Goal: Navigation & Orientation: Find specific page/section

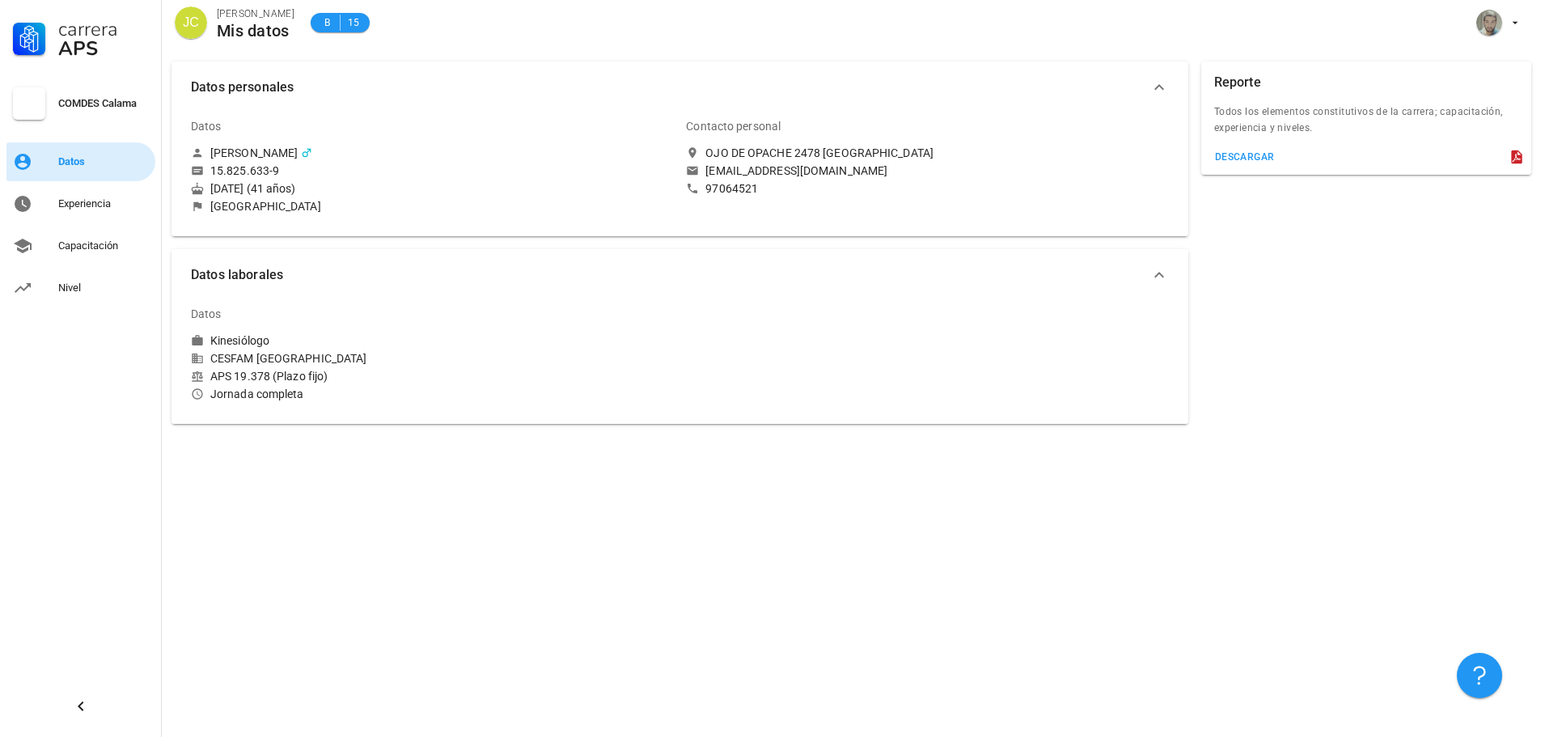
click at [75, 148] on link "Datos" at bounding box center [80, 161] width 149 height 39
click at [72, 189] on link "Experiencia" at bounding box center [80, 203] width 149 height 39
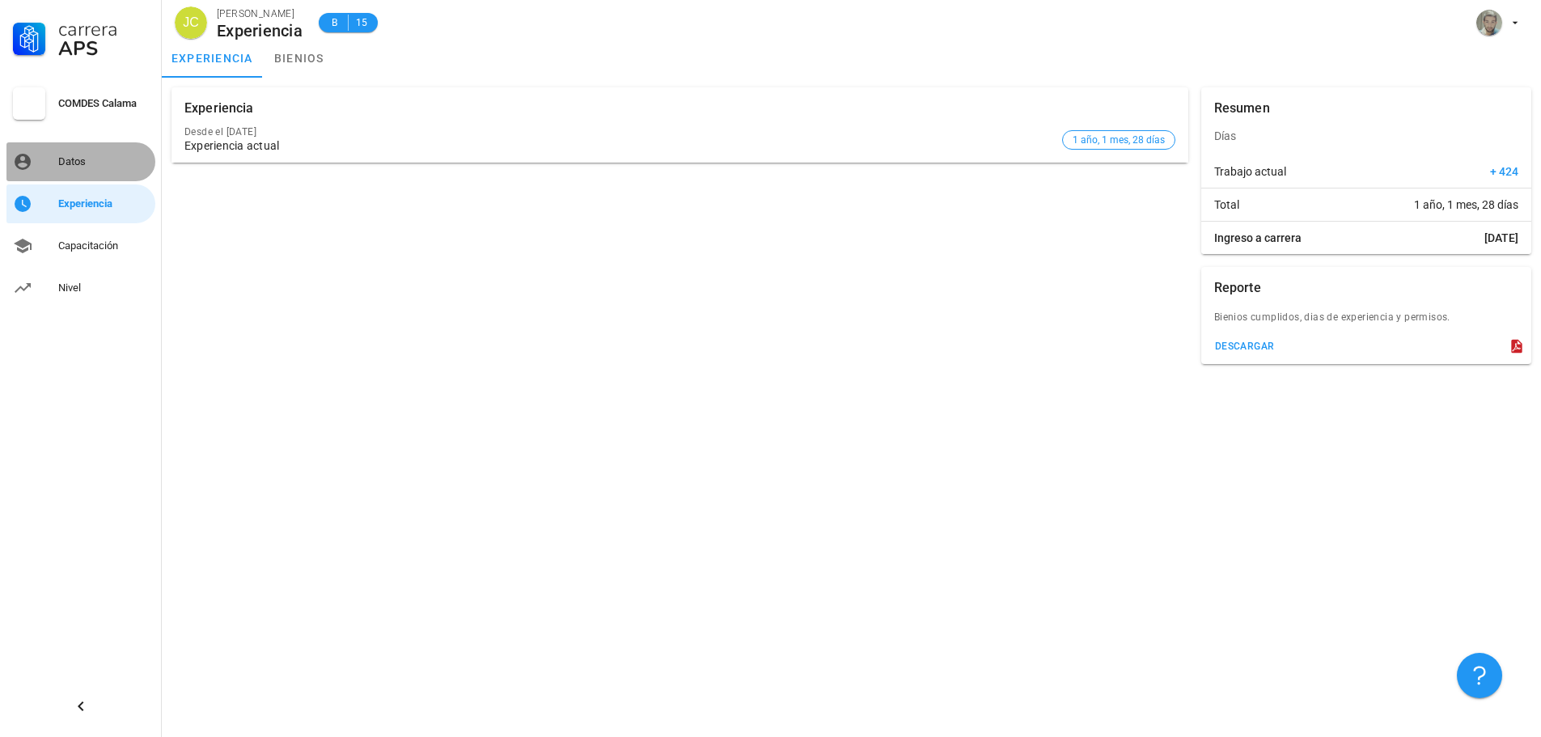
click at [87, 163] on div "Datos" at bounding box center [103, 161] width 91 height 13
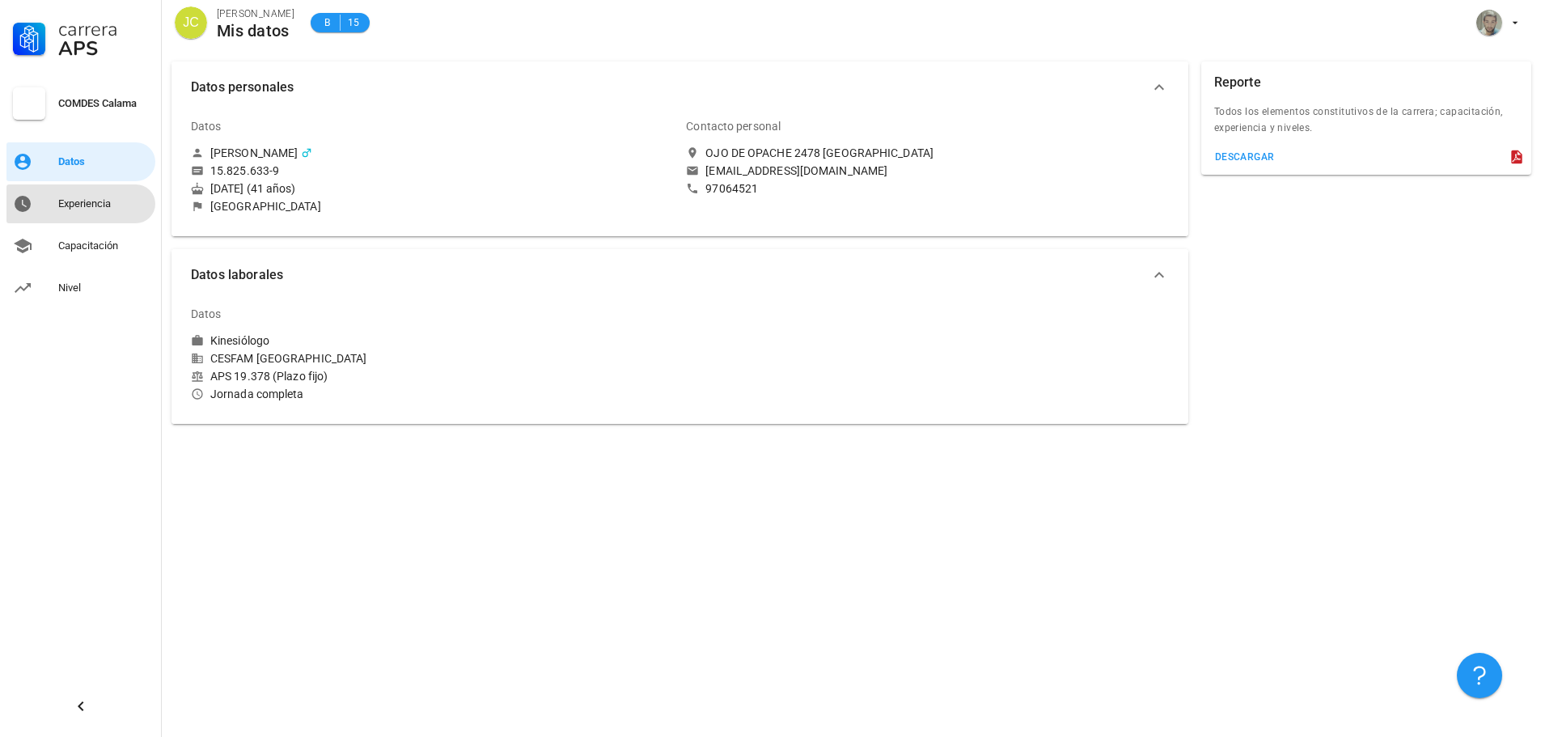
click at [91, 197] on div "Experiencia" at bounding box center [103, 203] width 91 height 13
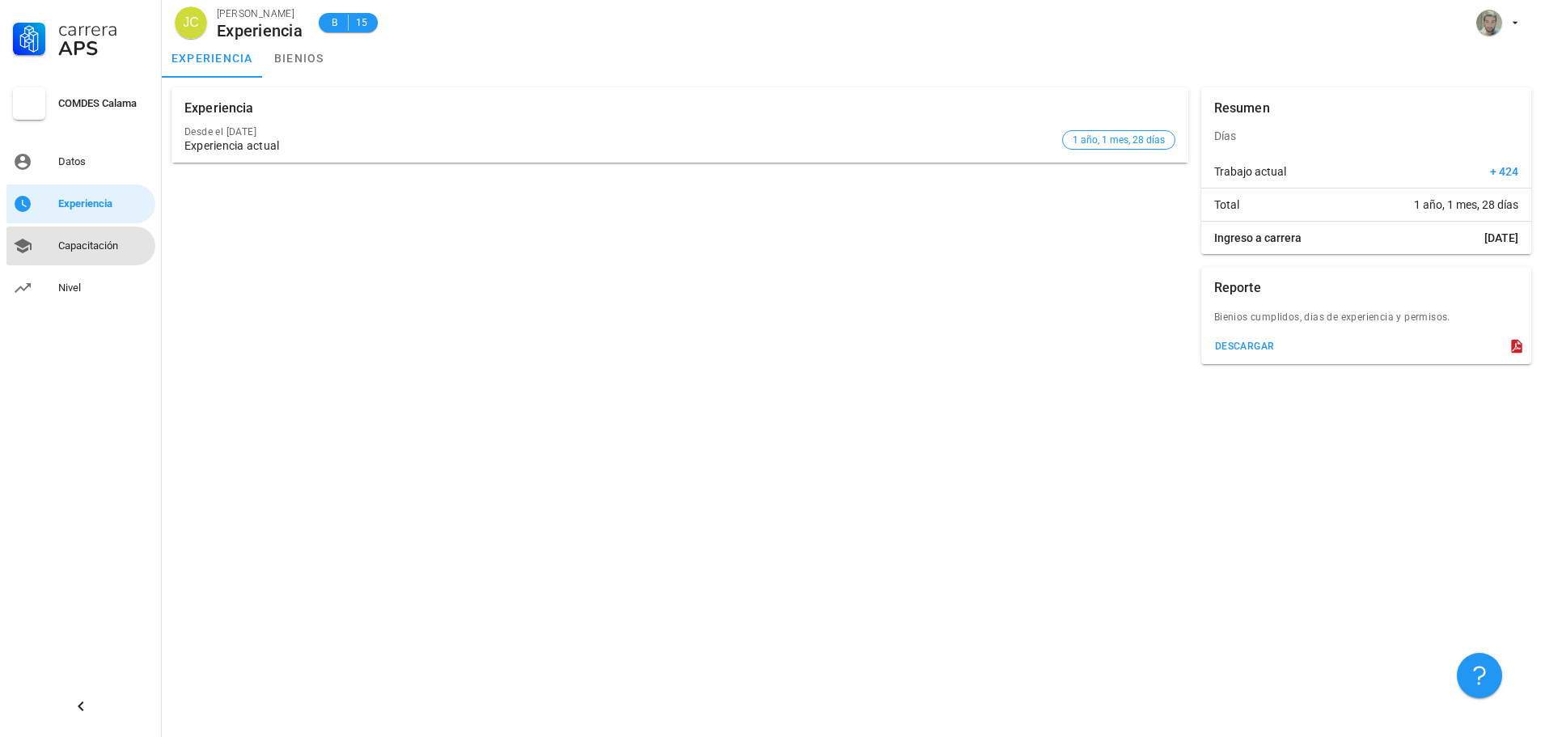
click at [85, 234] on div "Capacitación" at bounding box center [103, 246] width 91 height 26
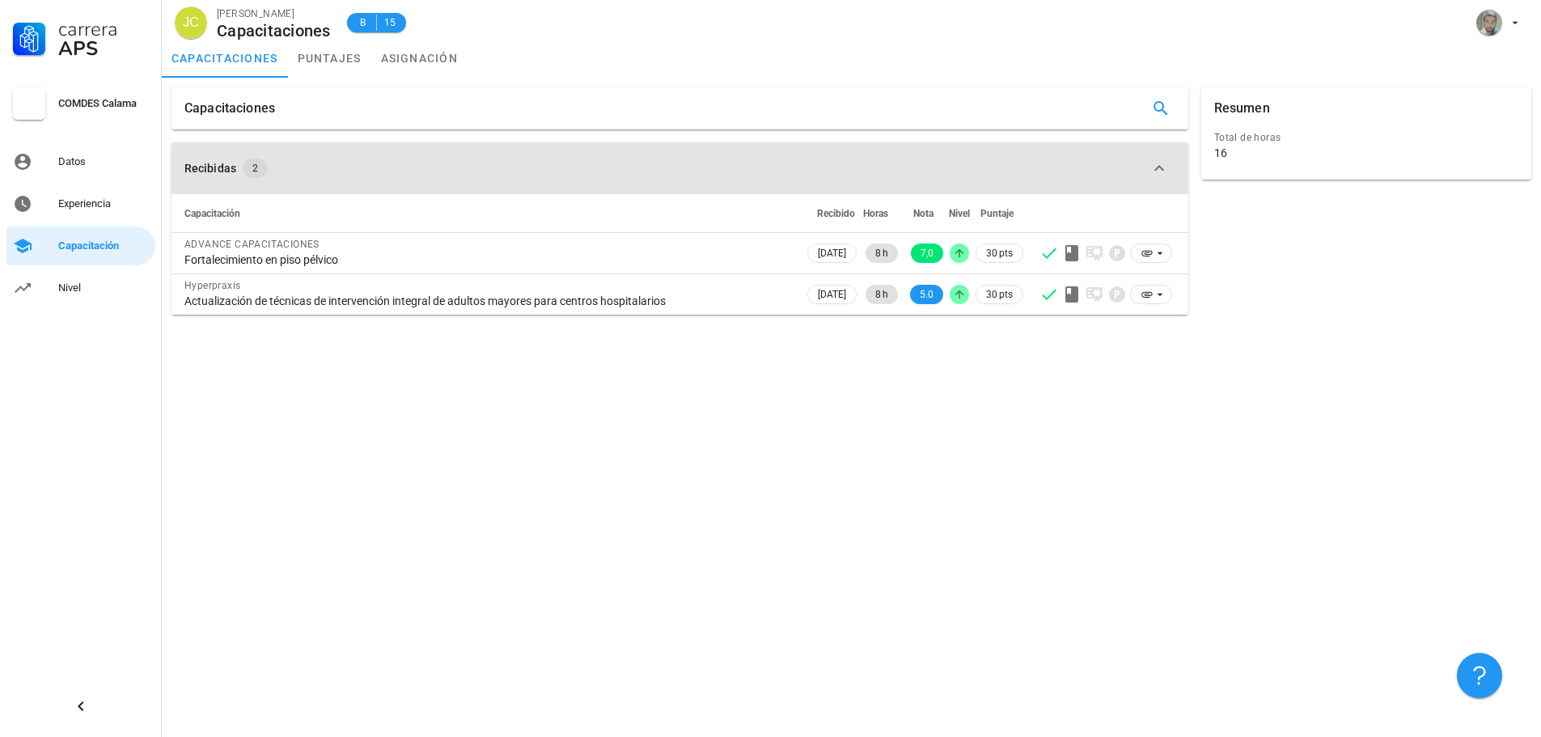
click at [261, 169] on span "2" at bounding box center [255, 168] width 25 height 19
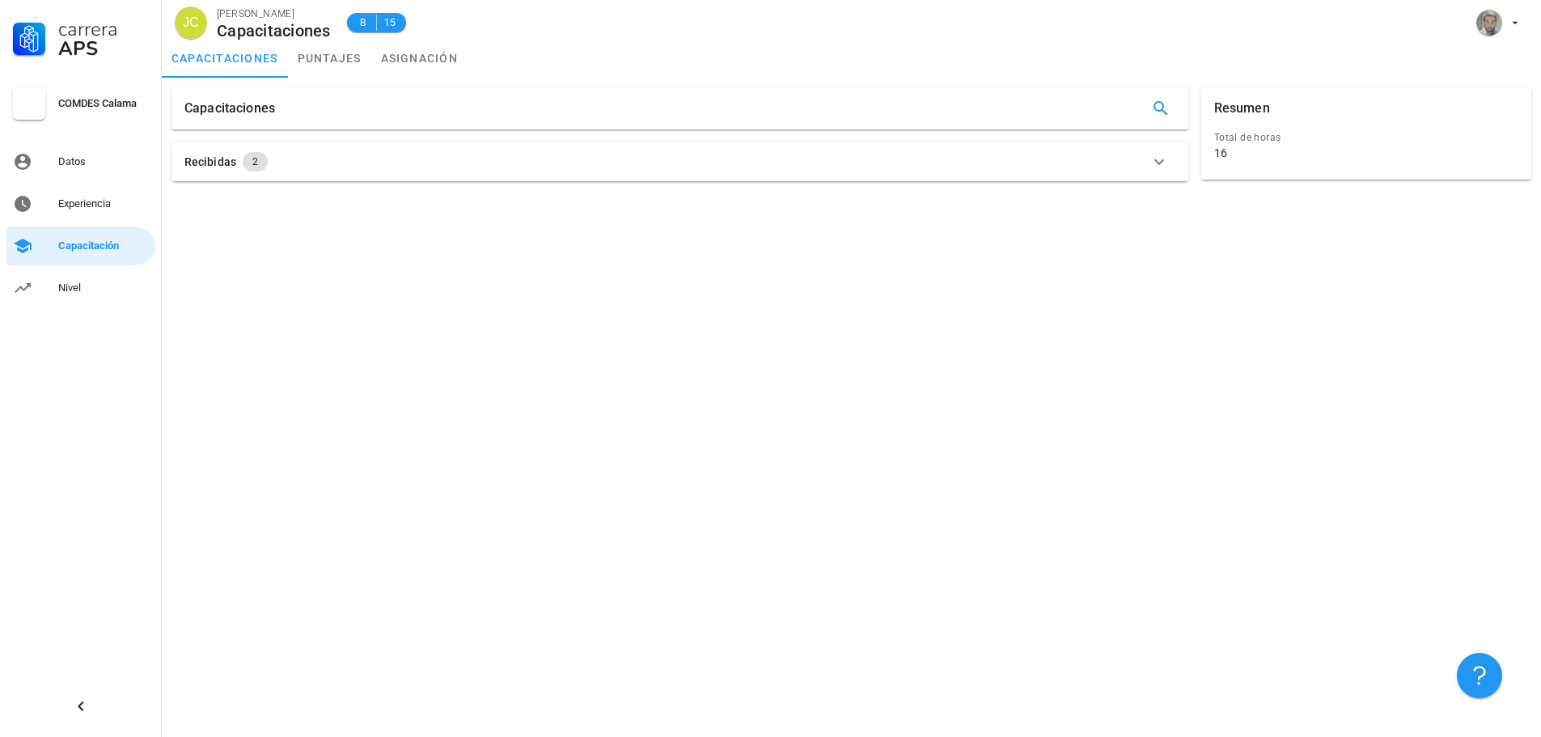
click at [82, 110] on div "COMDES Calama" at bounding box center [103, 104] width 91 height 26
click at [102, 108] on div "COMDES Calama" at bounding box center [103, 103] width 91 height 13
click at [390, 58] on link "asignación" at bounding box center [419, 58] width 97 height 39
